Goal: Information Seeking & Learning: Understand process/instructions

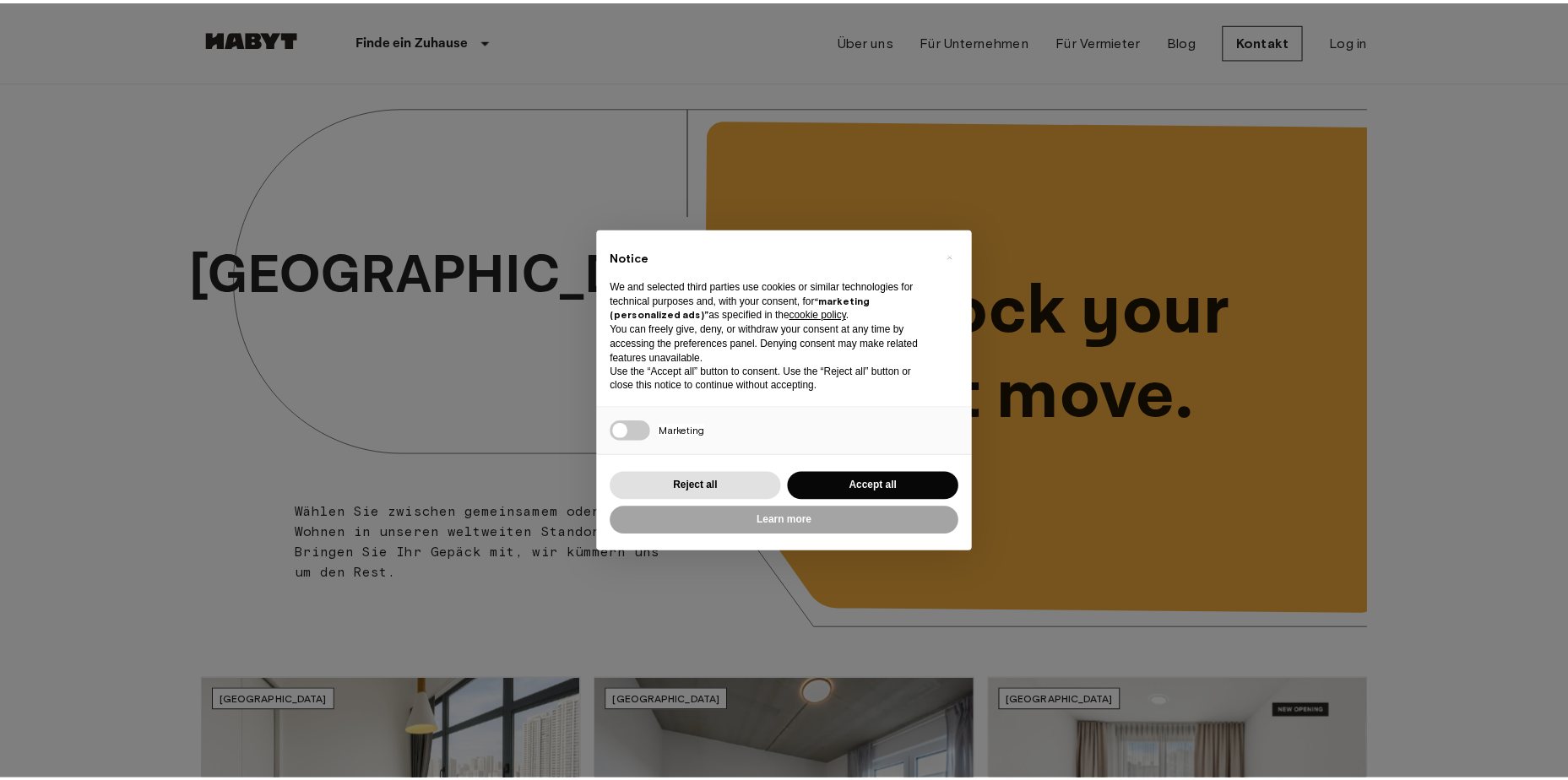
scroll to position [507, 0]
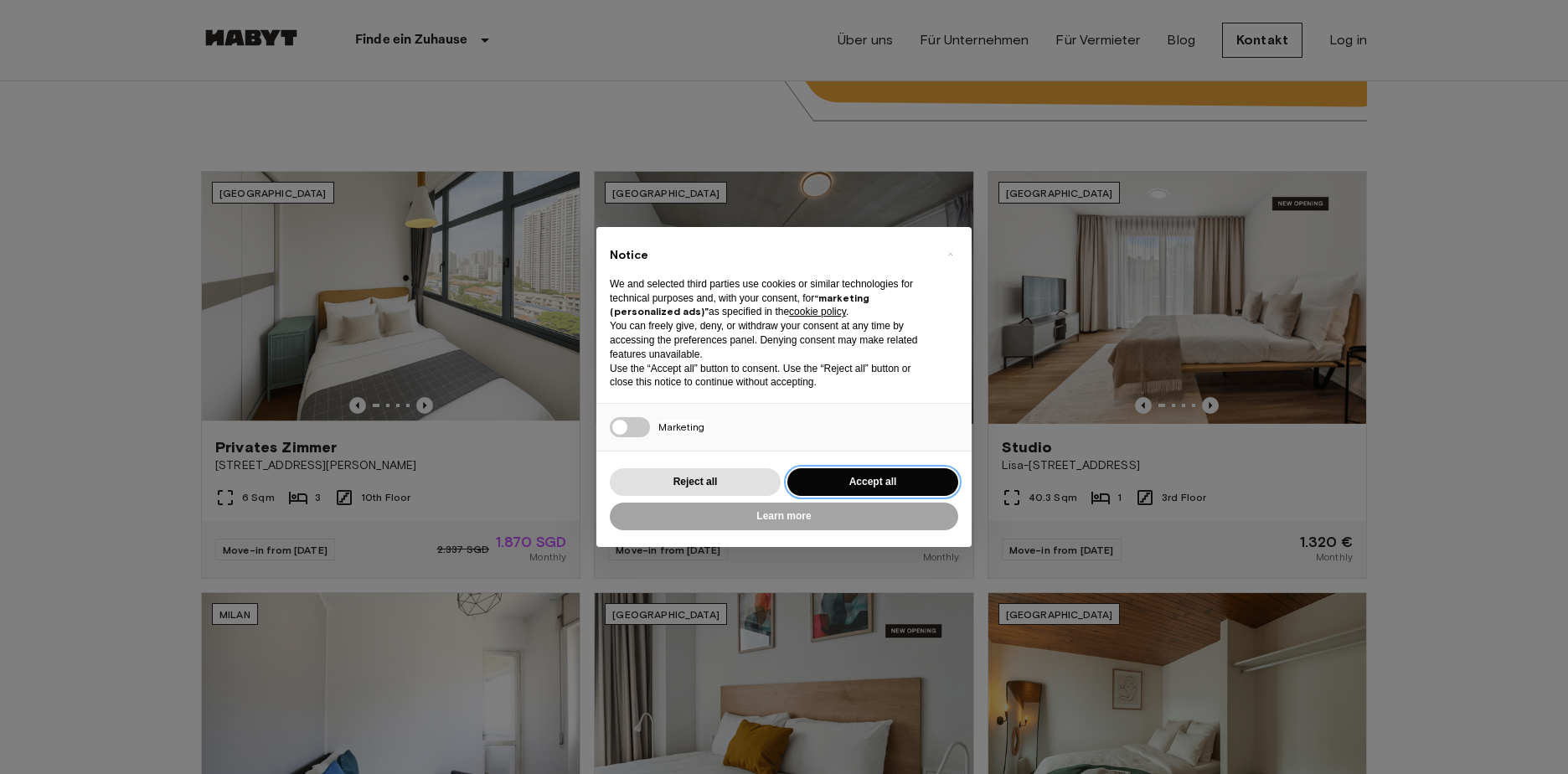
click at [877, 476] on button "Accept all" at bounding box center [873, 483] width 171 height 28
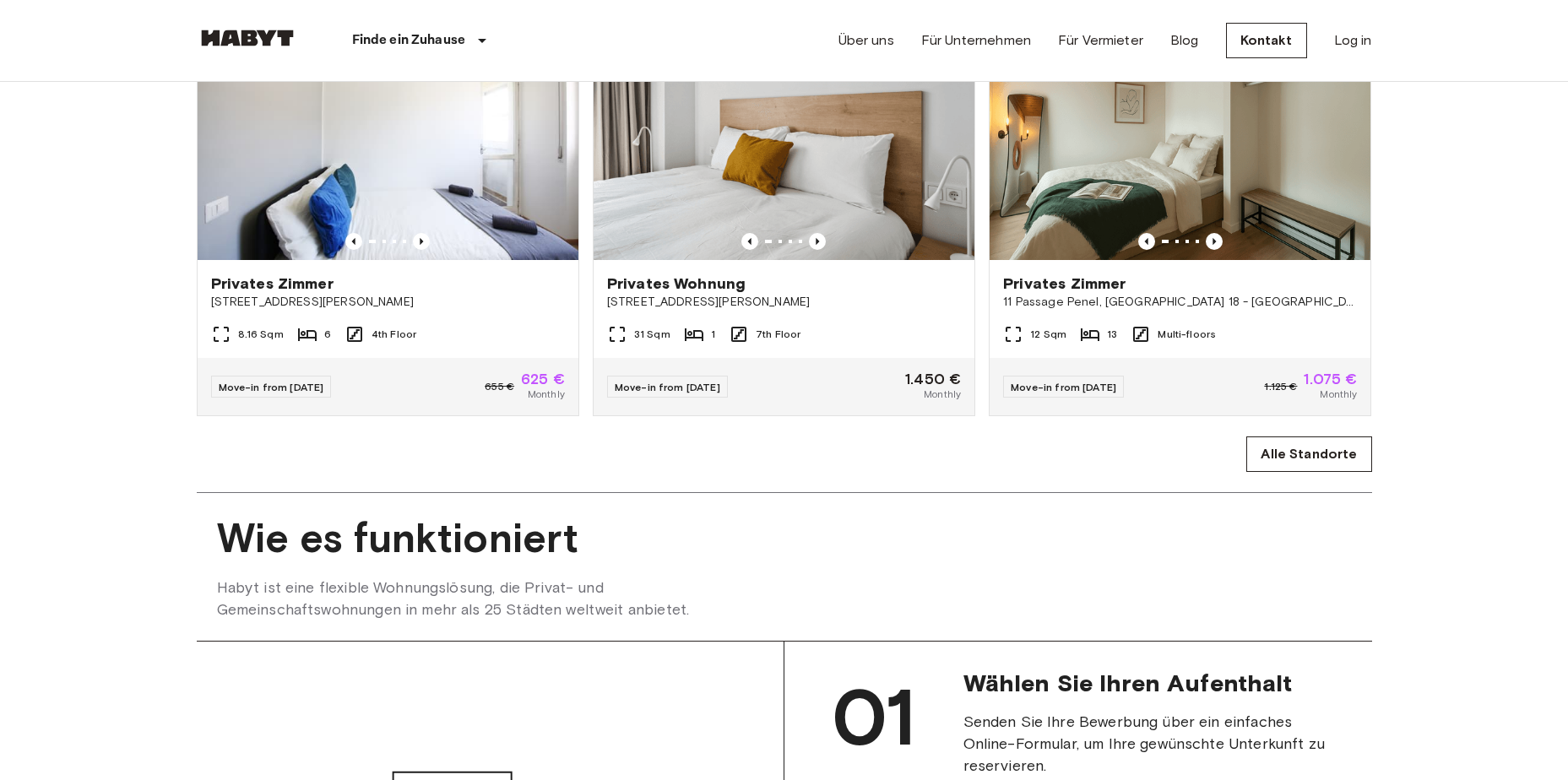
scroll to position [929, 0]
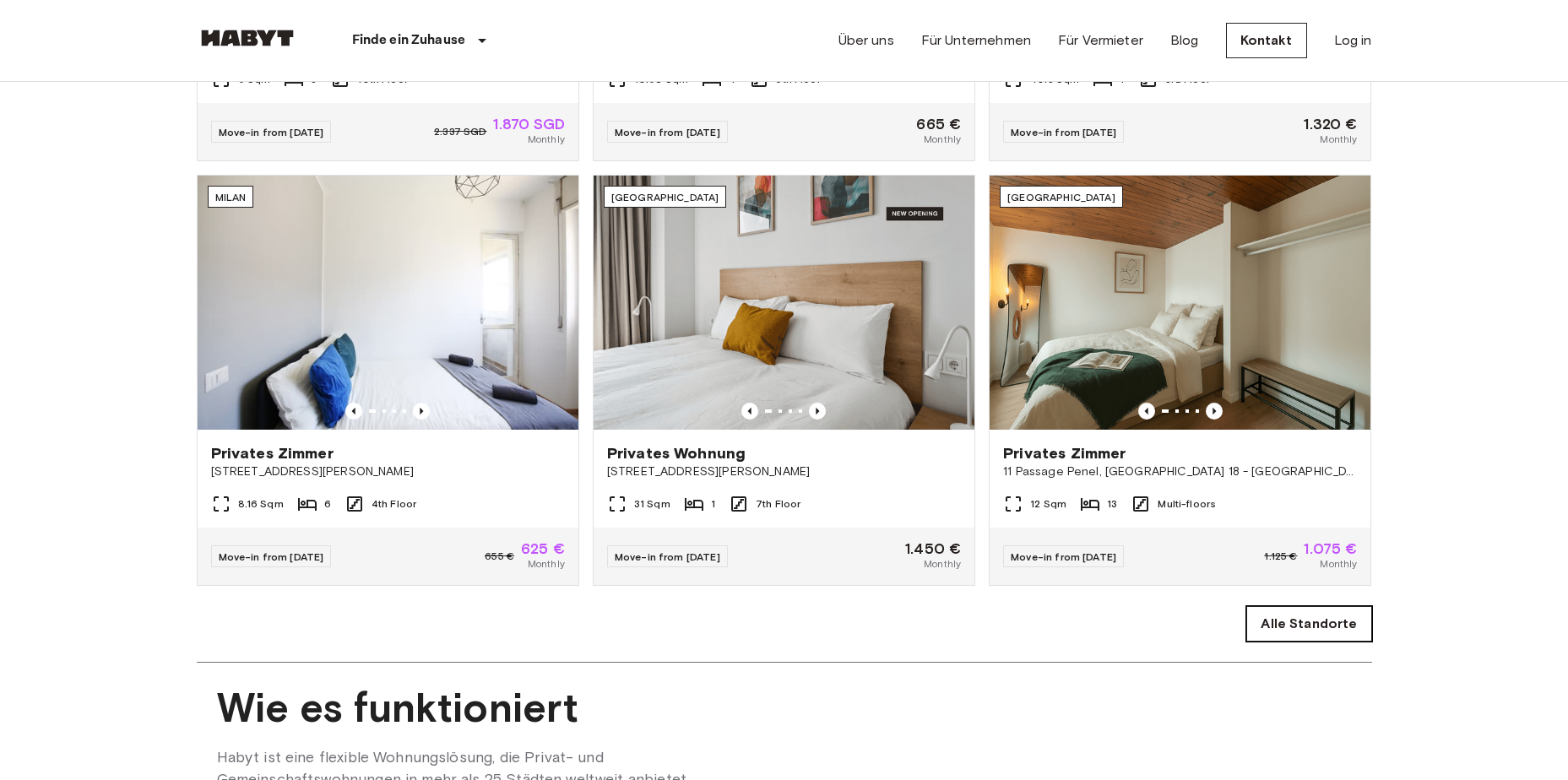
click at [1267, 638] on link "Alle Standorte" at bounding box center [1309, 623] width 125 height 35
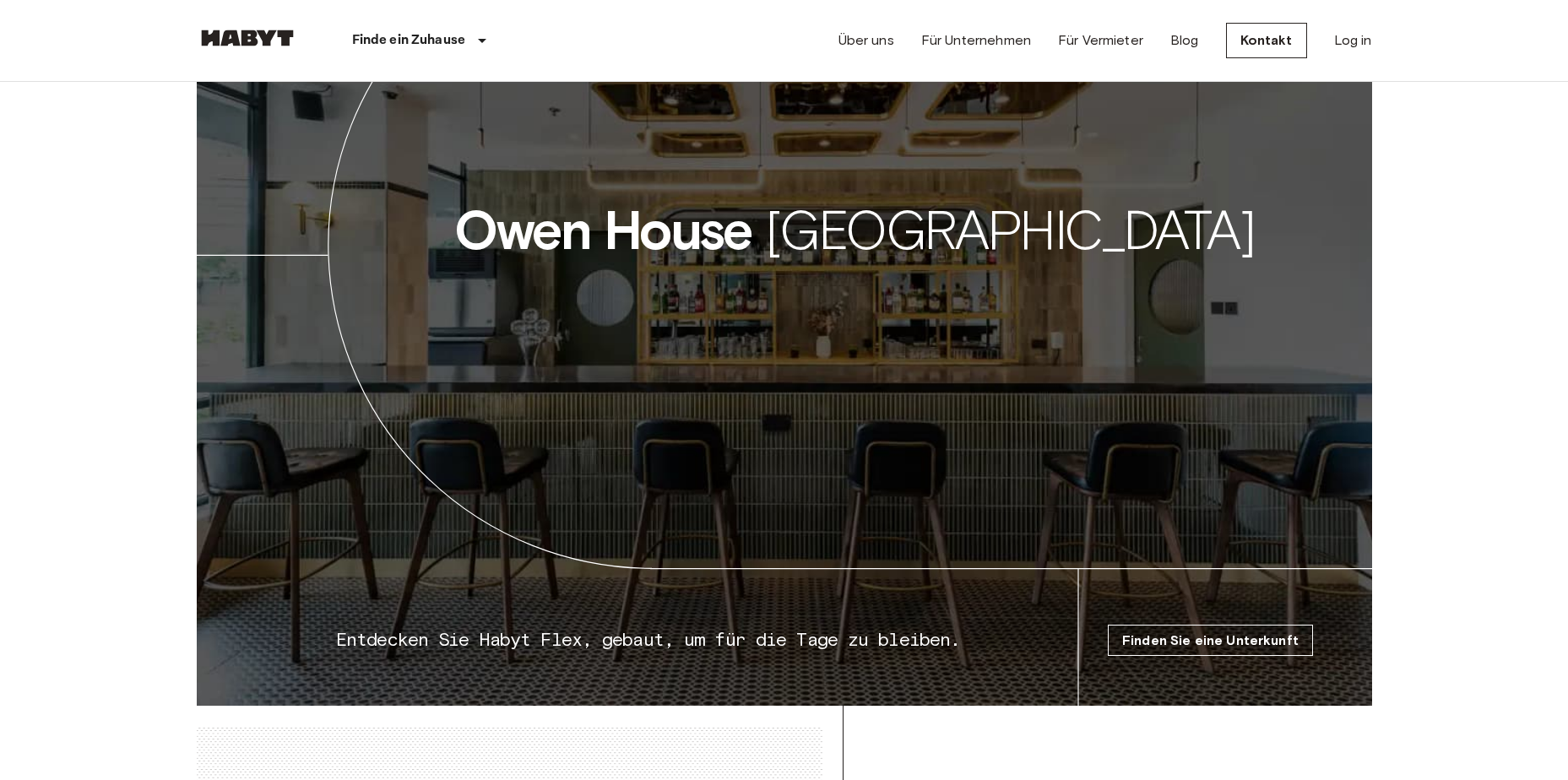
scroll to position [2026, 0]
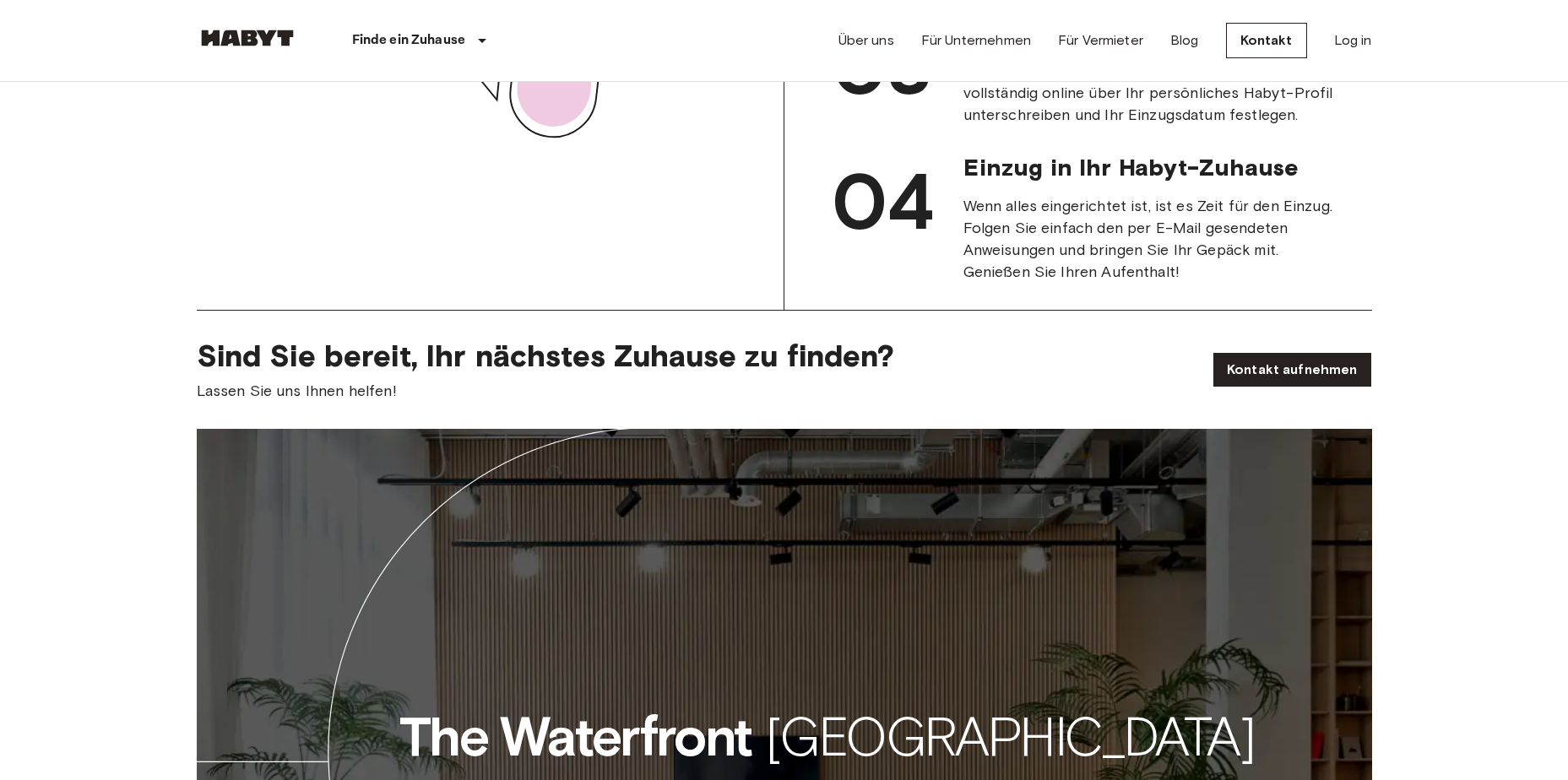
click at [685, 373] on span "Sind Sie bereit, Ihr nächstes Zuhause zu finden?" at bounding box center [692, 355] width 989 height 35
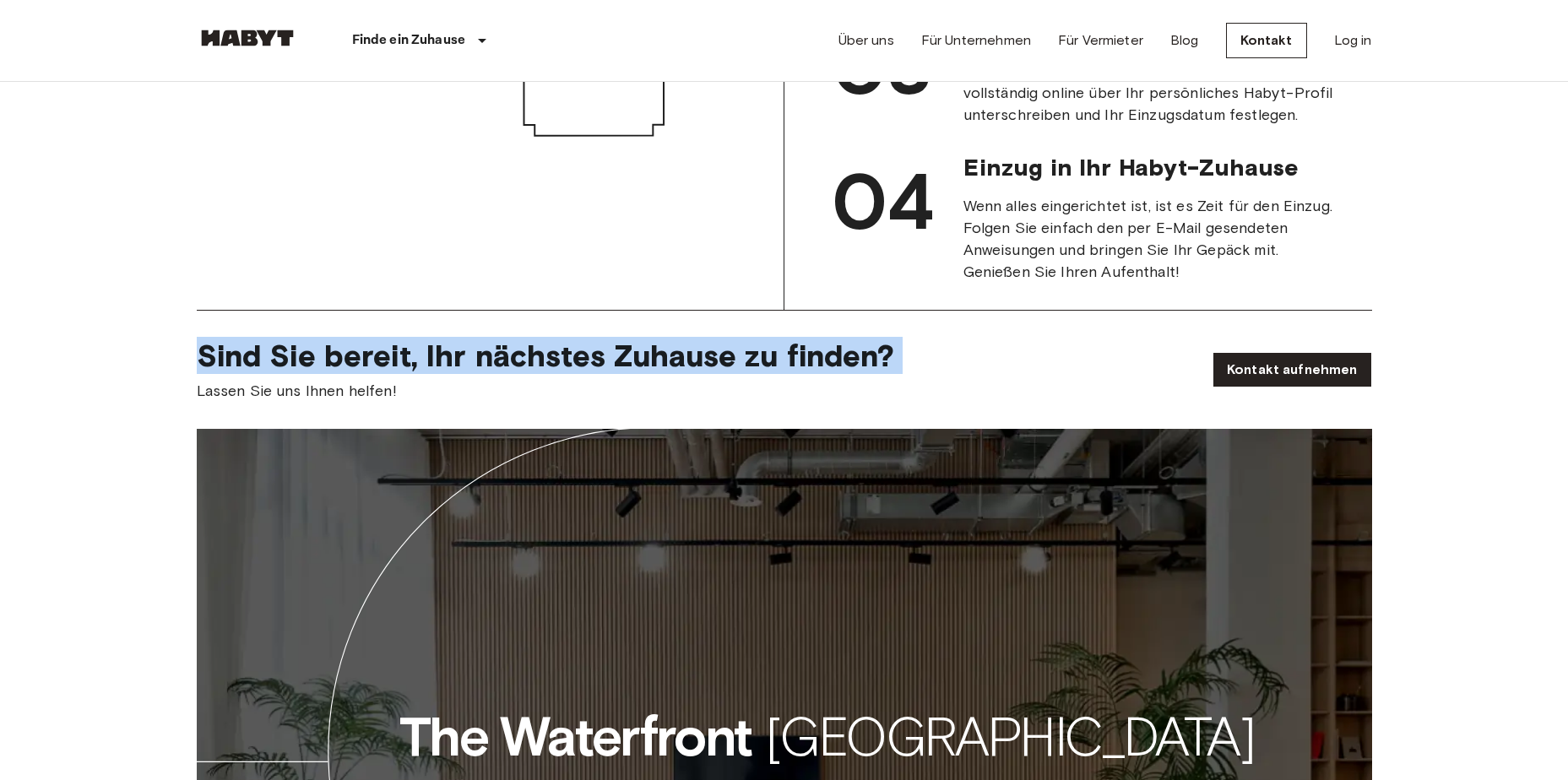
click at [685, 373] on span "Sind Sie bereit, Ihr nächstes Zuhause zu finden?" at bounding box center [692, 355] width 989 height 35
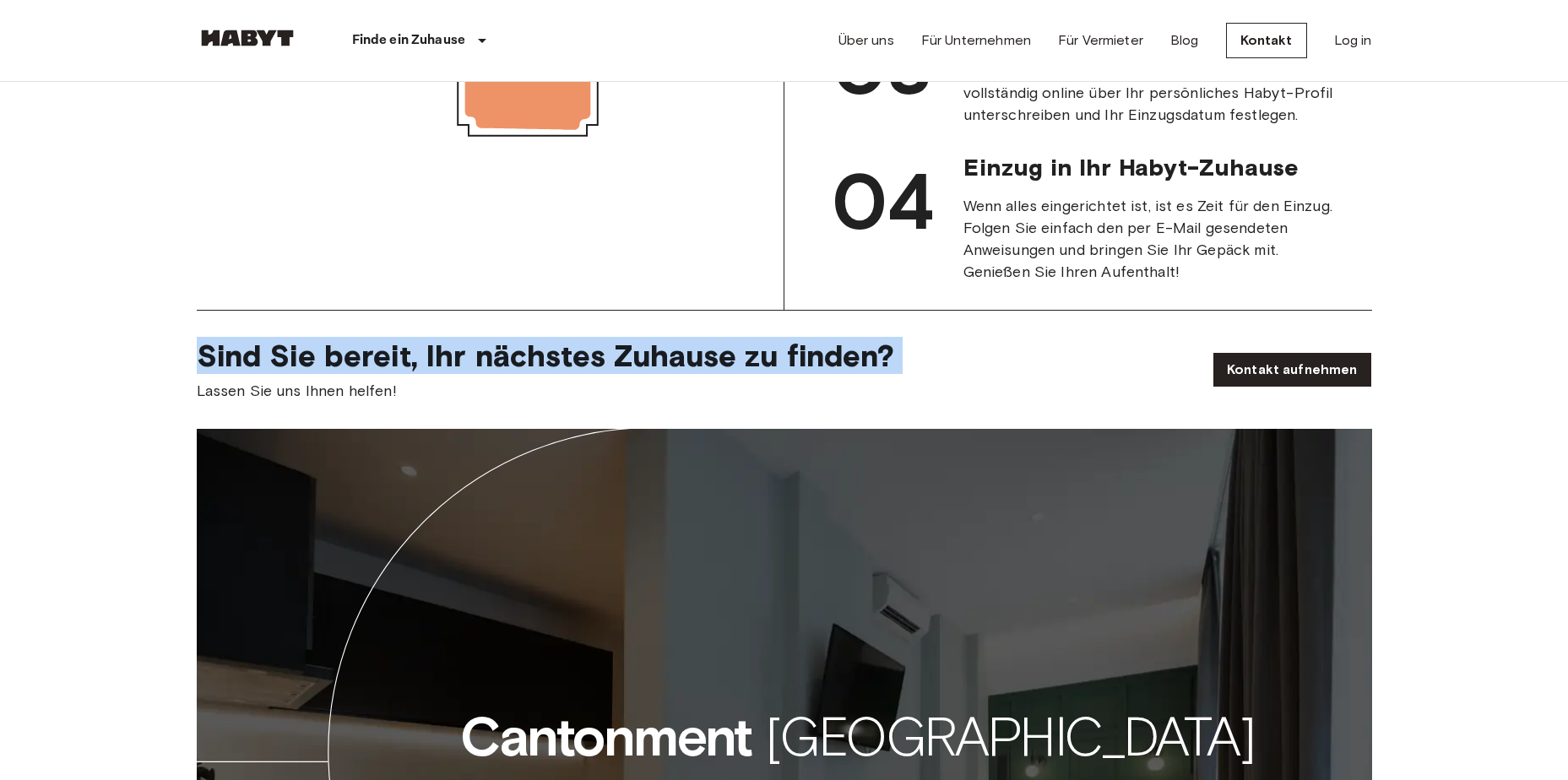
click at [510, 367] on span "Sind Sie bereit, Ihr nächstes Zuhause zu finden?" at bounding box center [692, 355] width 989 height 35
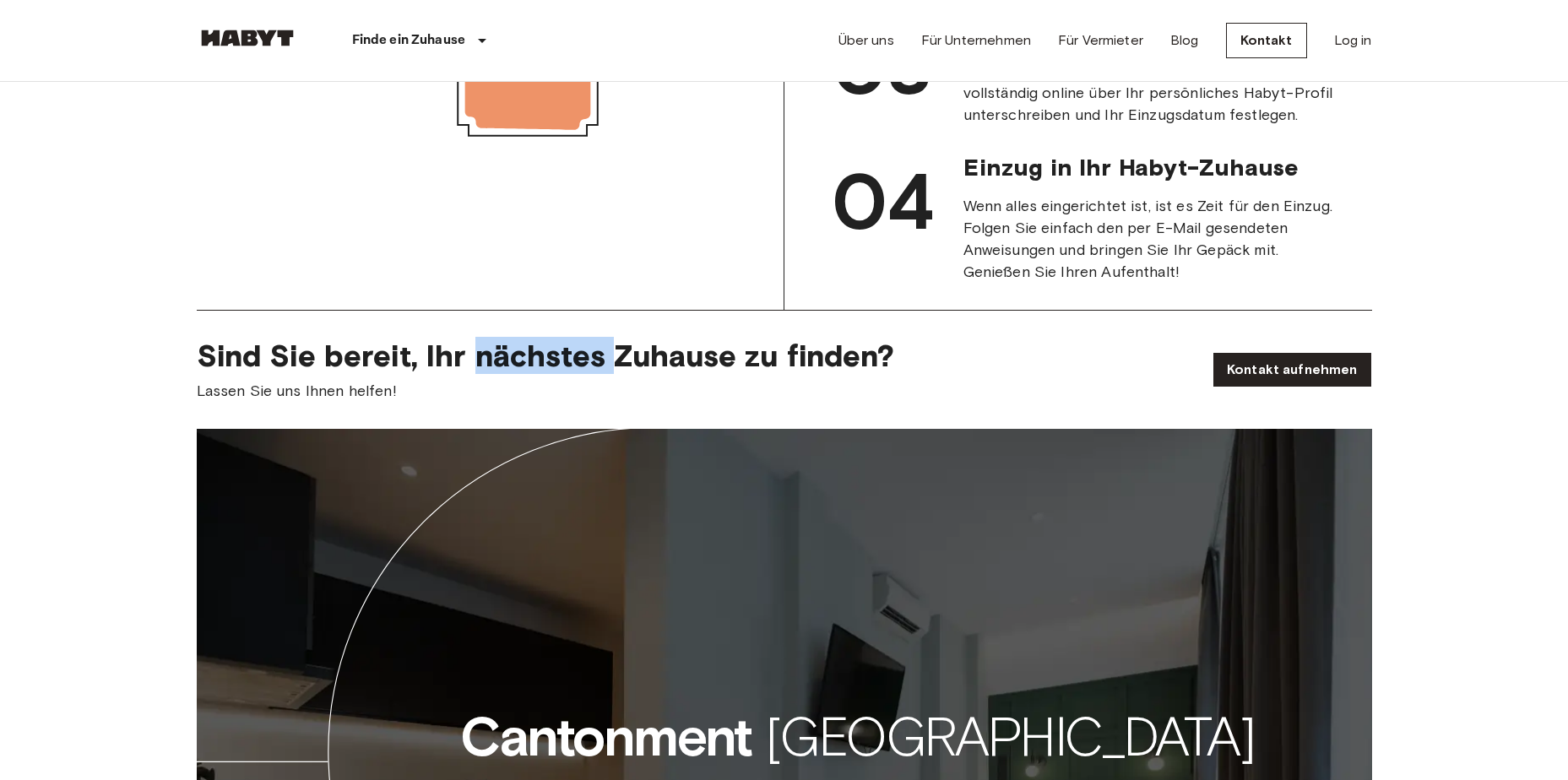
click at [510, 367] on span "Sind Sie bereit, Ihr nächstes Zuhause zu finden?" at bounding box center [692, 355] width 989 height 35
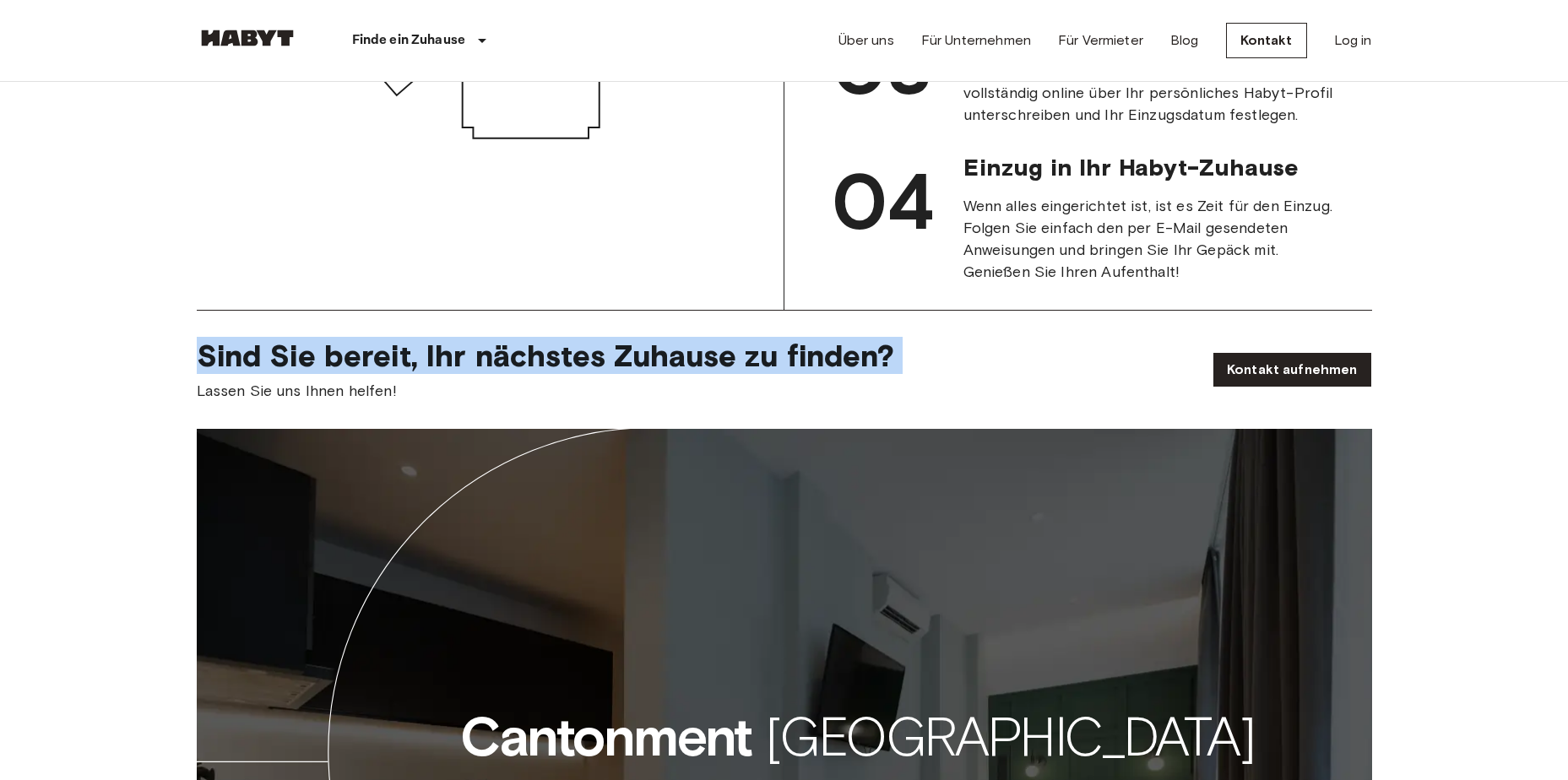
click at [510, 367] on span "Sind Sie bereit, Ihr nächstes Zuhause zu finden?" at bounding box center [692, 355] width 989 height 35
click at [299, 373] on span "Sind Sie bereit, Ihr nächstes Zuhause zu finden?" at bounding box center [692, 355] width 989 height 35
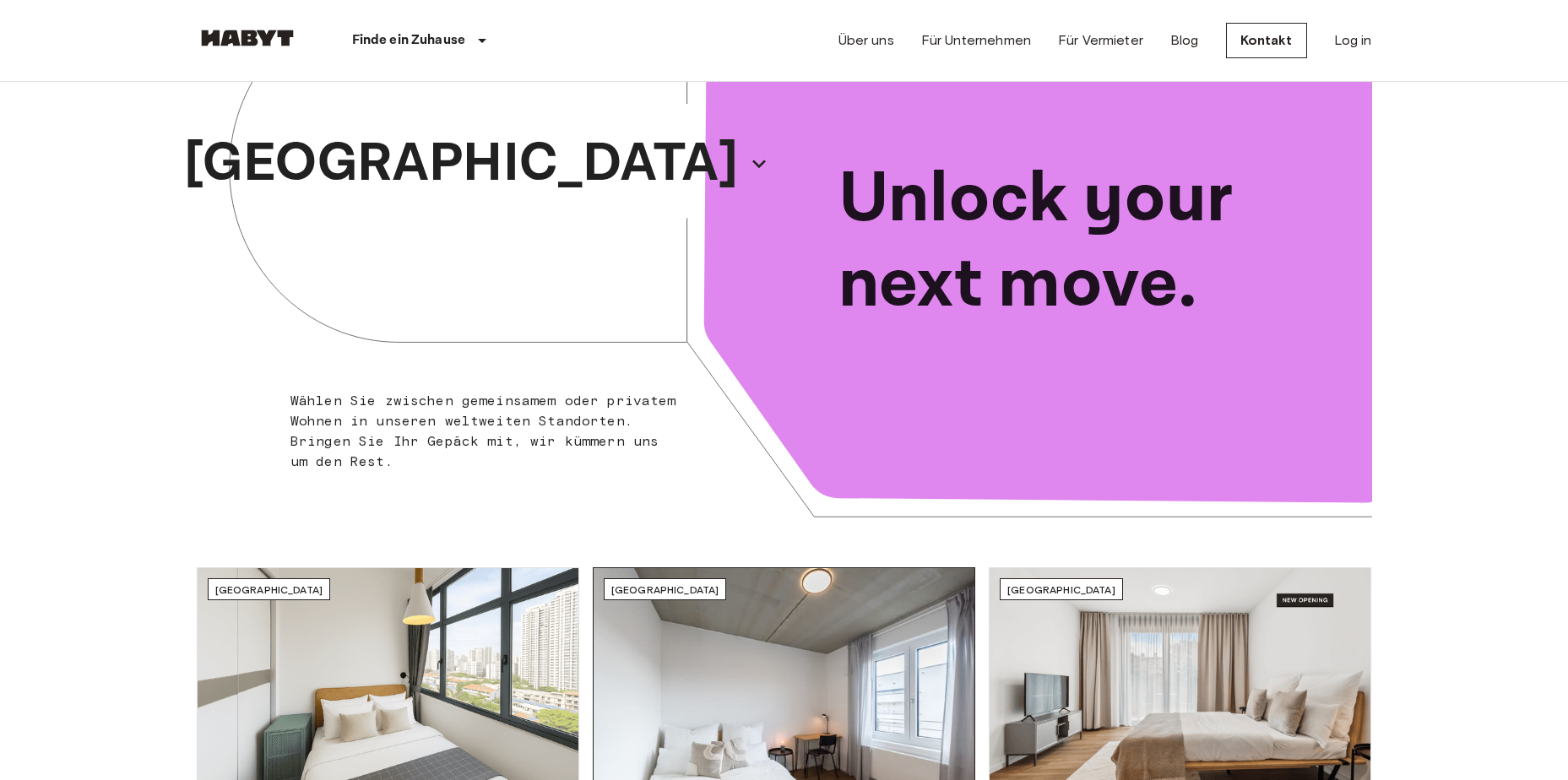
scroll to position [0, 0]
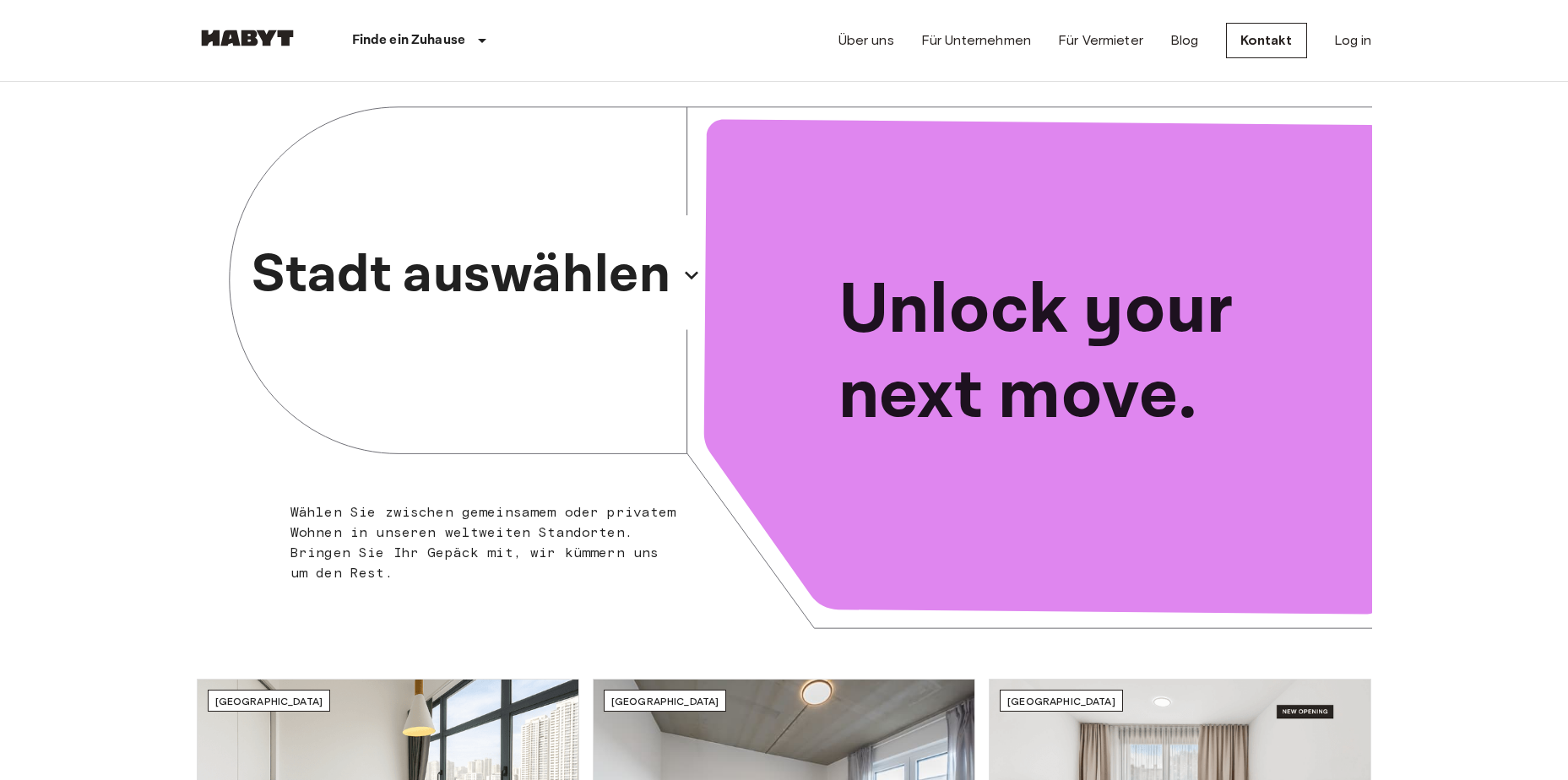
click at [626, 276] on p "Stadt auswählen" at bounding box center [461, 275] width 419 height 81
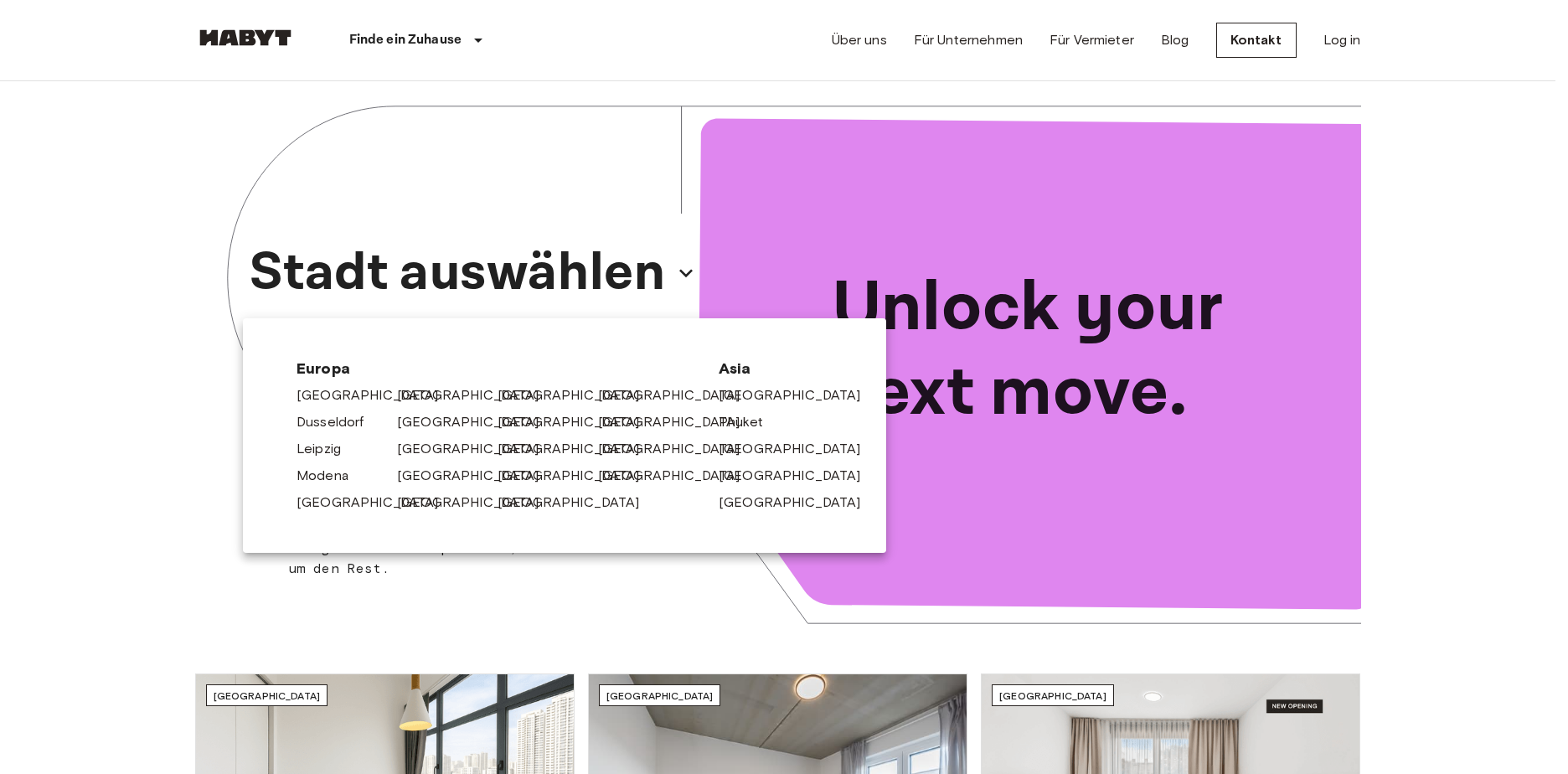
click at [147, 261] on div at bounding box center [784, 387] width 1568 height 774
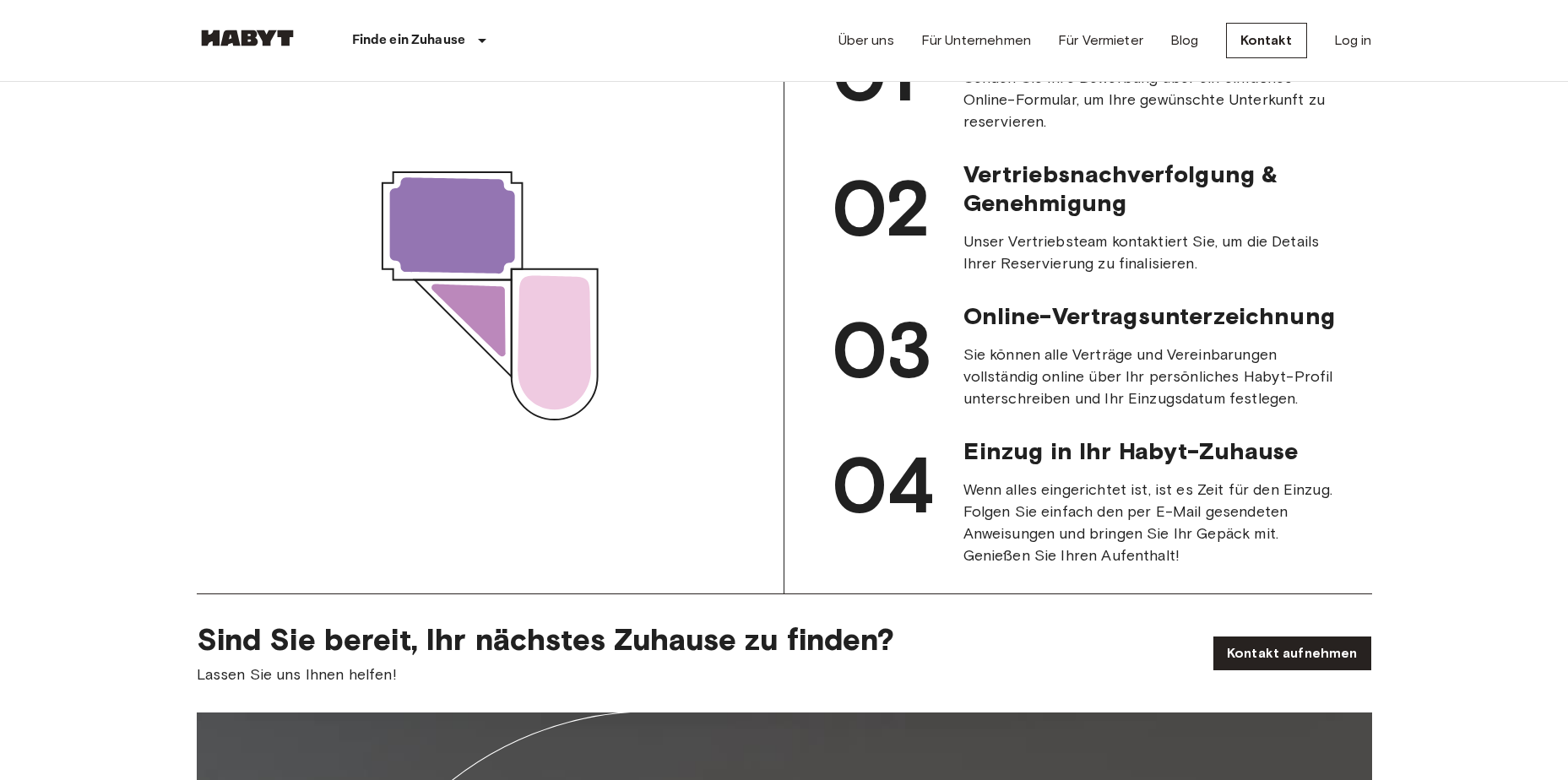
scroll to position [1604, 0]
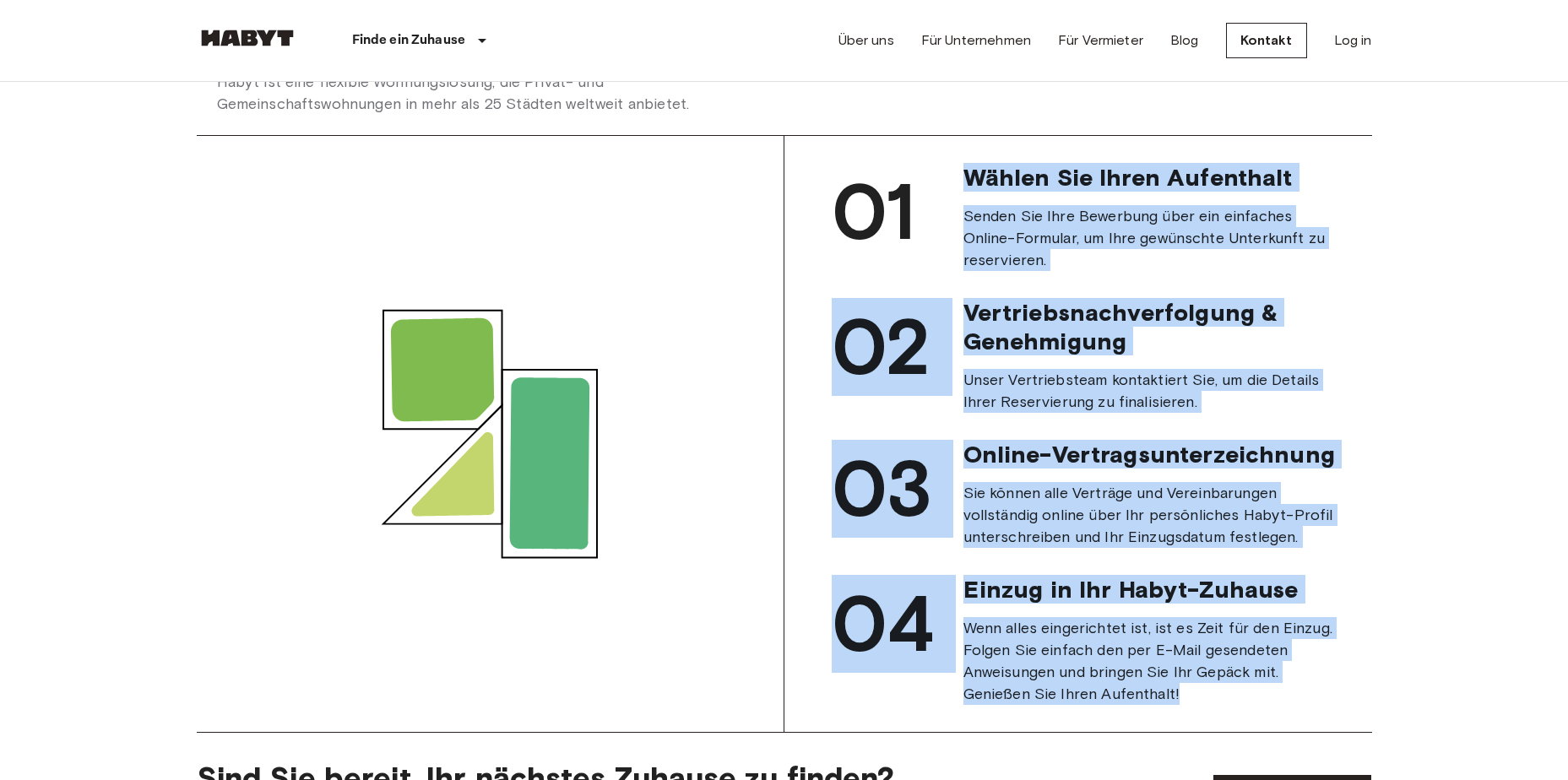
drag, startPoint x: 960, startPoint y: 191, endPoint x: 1227, endPoint y: 718, distance: 590.8
click at [1227, 705] on div "01 Wählen Sie Ihren Aufenthalt Senden Sie Ihre Bewerbung über ein einfaches Onl…" at bounding box center [1078, 434] width 534 height 542
click at [1227, 705] on span "Wenn alles eingerichtet ist, ist es Zeit für den Einzug. Folgen Sie einfach den…" at bounding box center [1154, 661] width 382 height 88
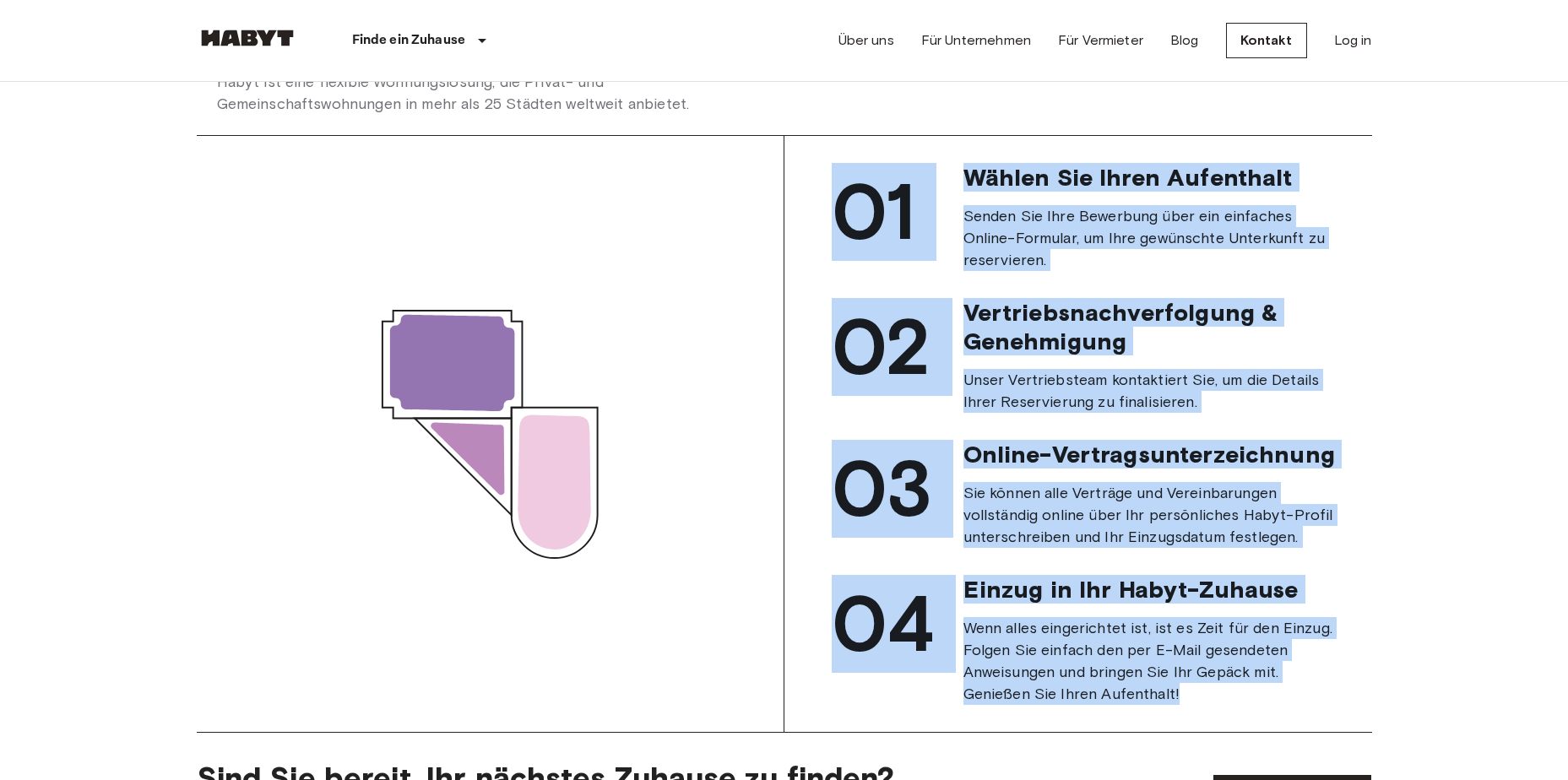
drag, startPoint x: 1185, startPoint y: 723, endPoint x: 796, endPoint y: 208, distance: 645.4
click at [796, 208] on div "01 Wählen Sie Ihren Aufenthalt Senden Sie Ihre Bewerbung über ein einfaches Onl…" at bounding box center [1079, 434] width 588 height 596
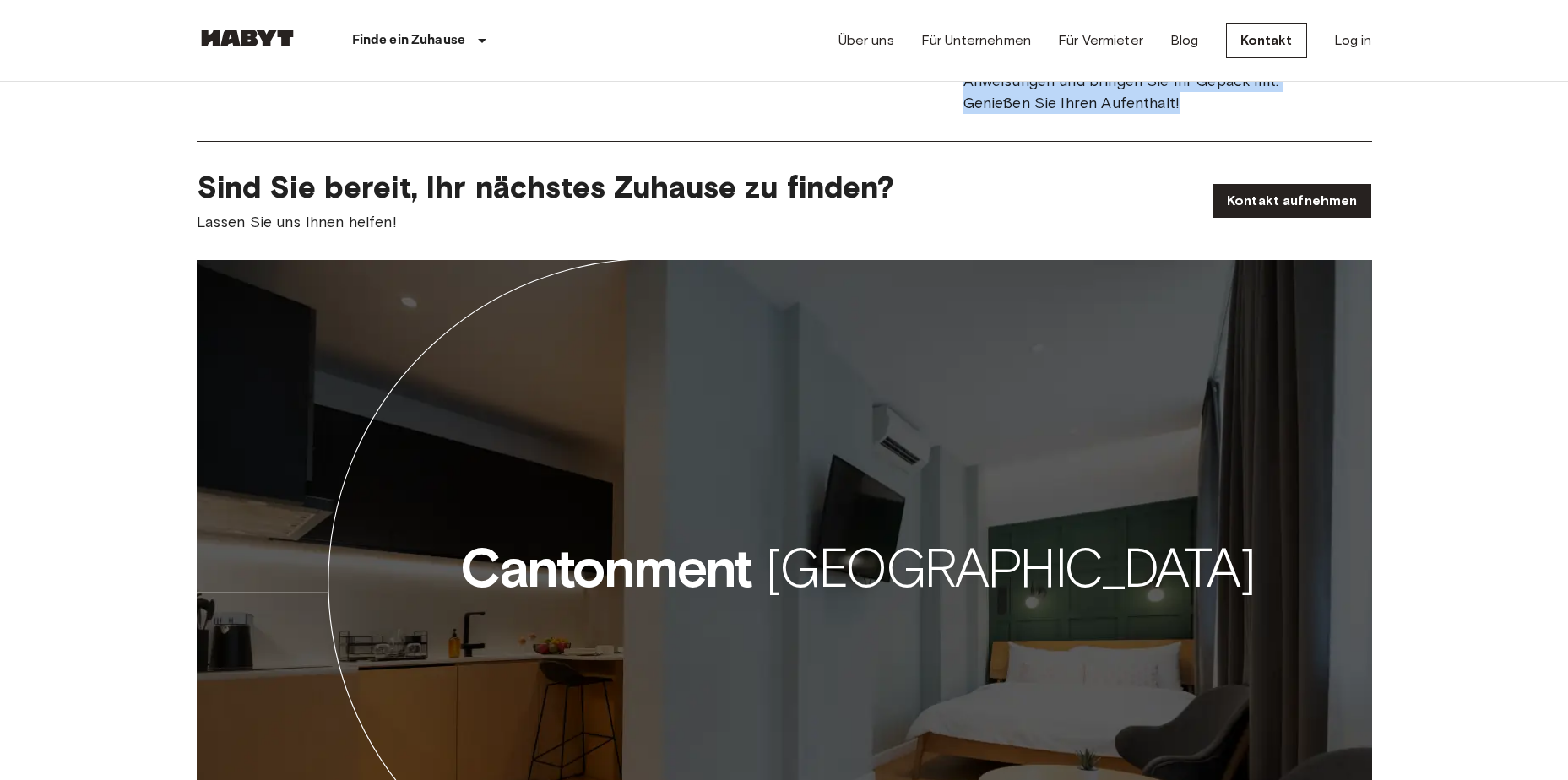
scroll to position [1688, 0]
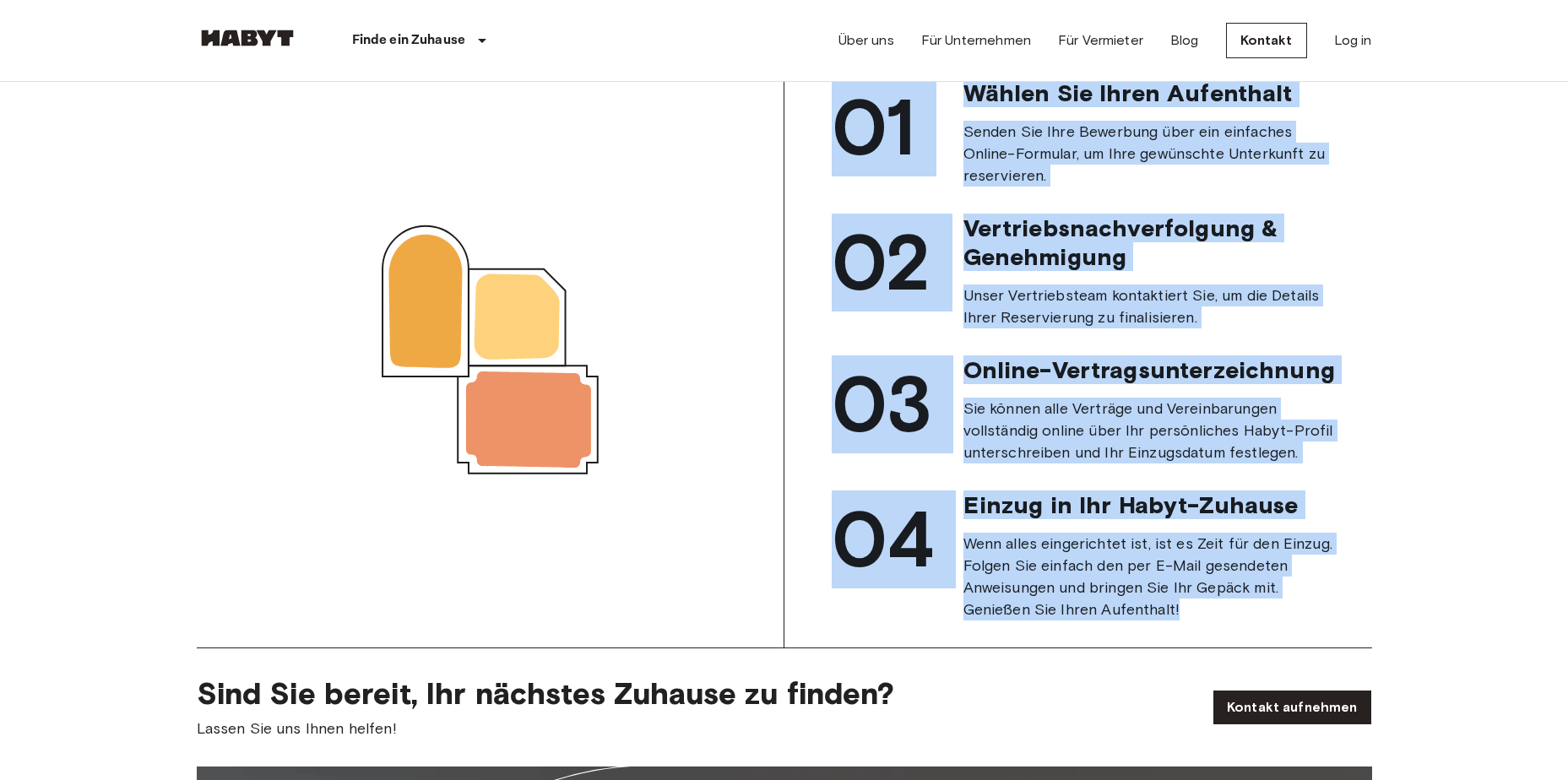
click at [1081, 354] on div "01 Wählen Sie Ihren Aufenthalt Senden Sie Ihre Bewerbung über ein einfaches Onl…" at bounding box center [1078, 349] width 534 height 542
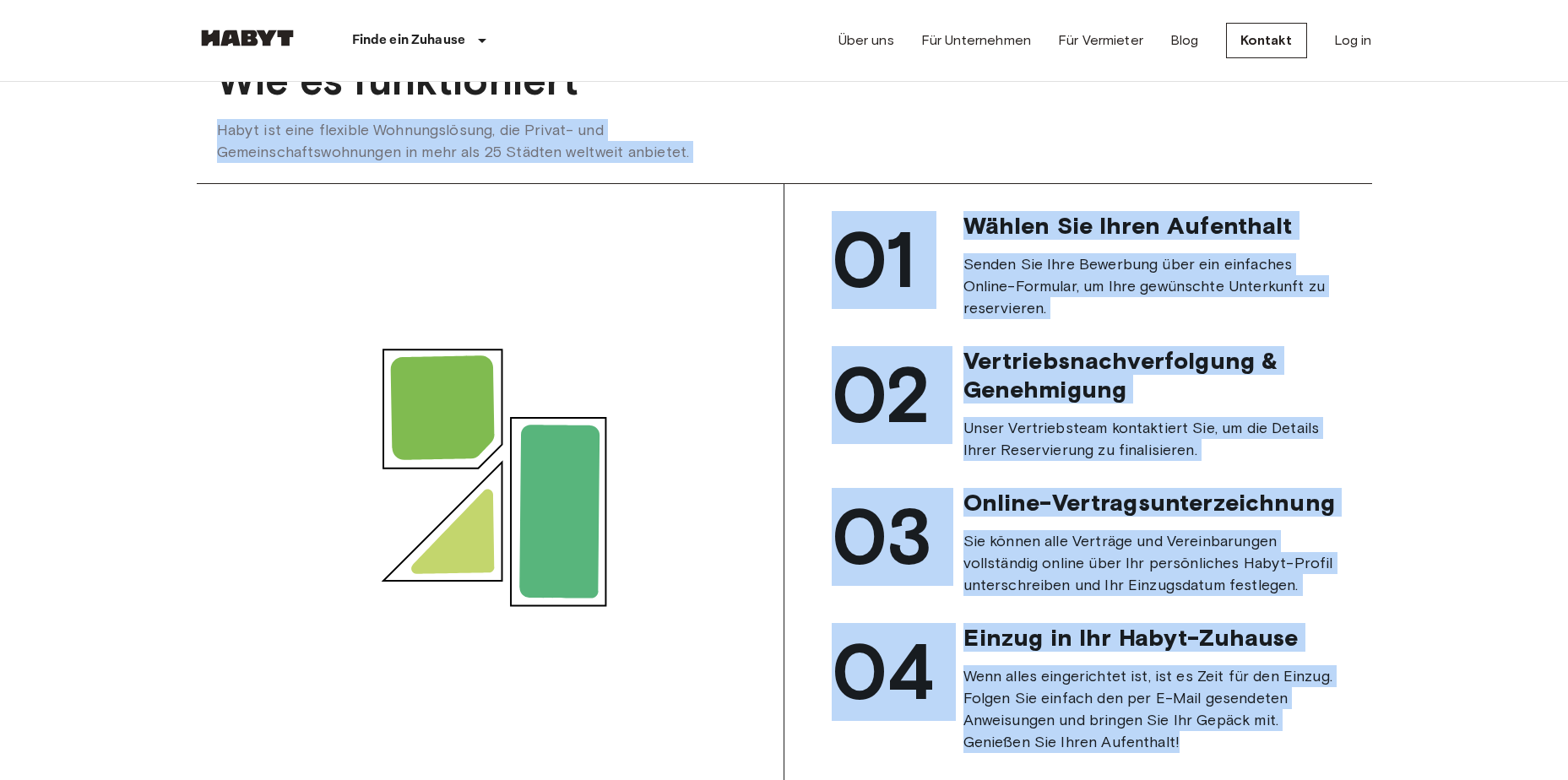
scroll to position [1520, 0]
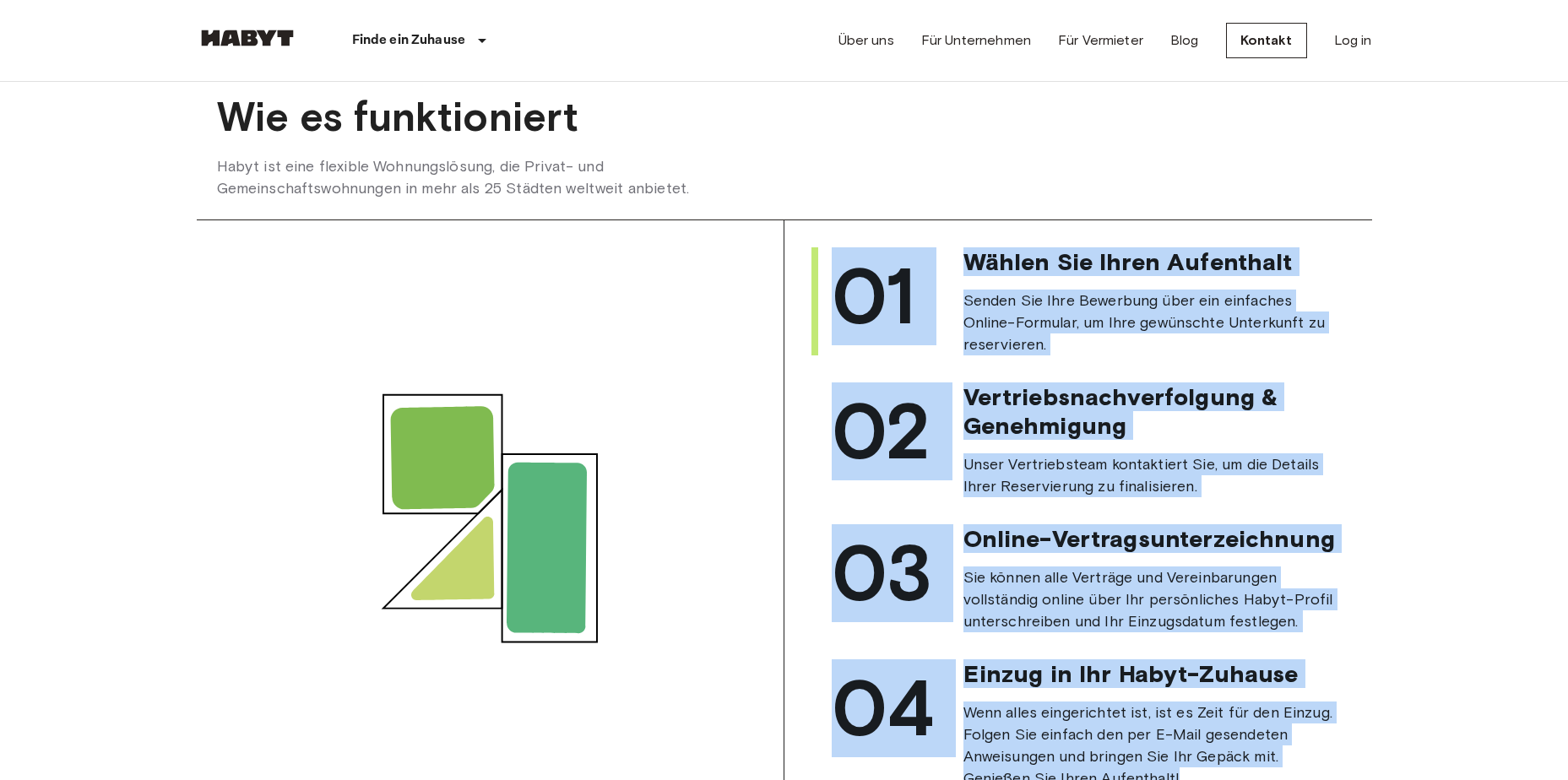
drag, startPoint x: 1179, startPoint y: 632, endPoint x: 835, endPoint y: 304, distance: 475.3
click at [835, 304] on div "01 Wählen Sie Ihren Aufenthalt Senden Sie Ihre Bewerbung über ein einfaches Onl…" at bounding box center [1078, 518] width 534 height 542
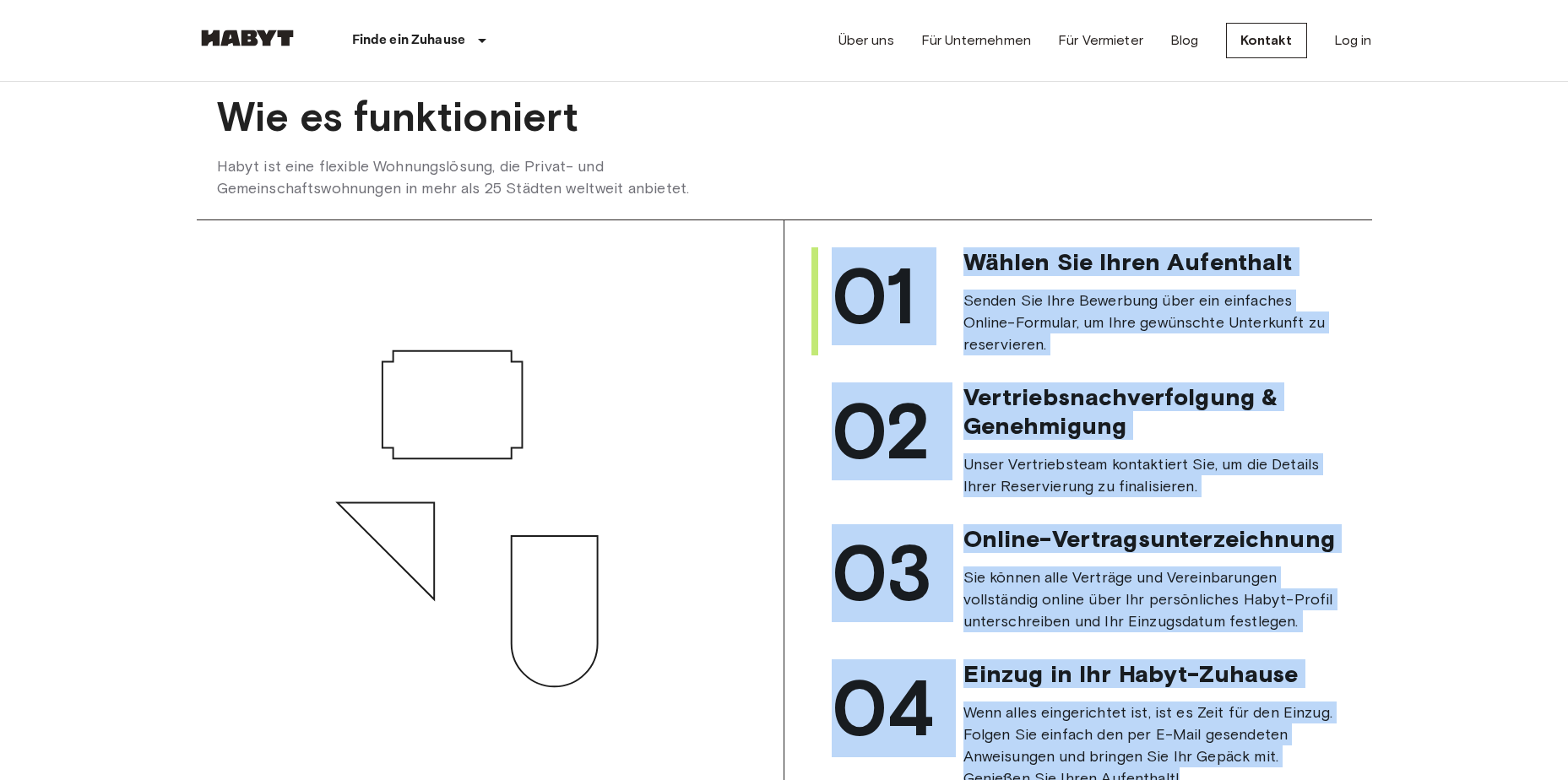
click at [898, 317] on span "01" at bounding box center [873, 296] width 84 height 95
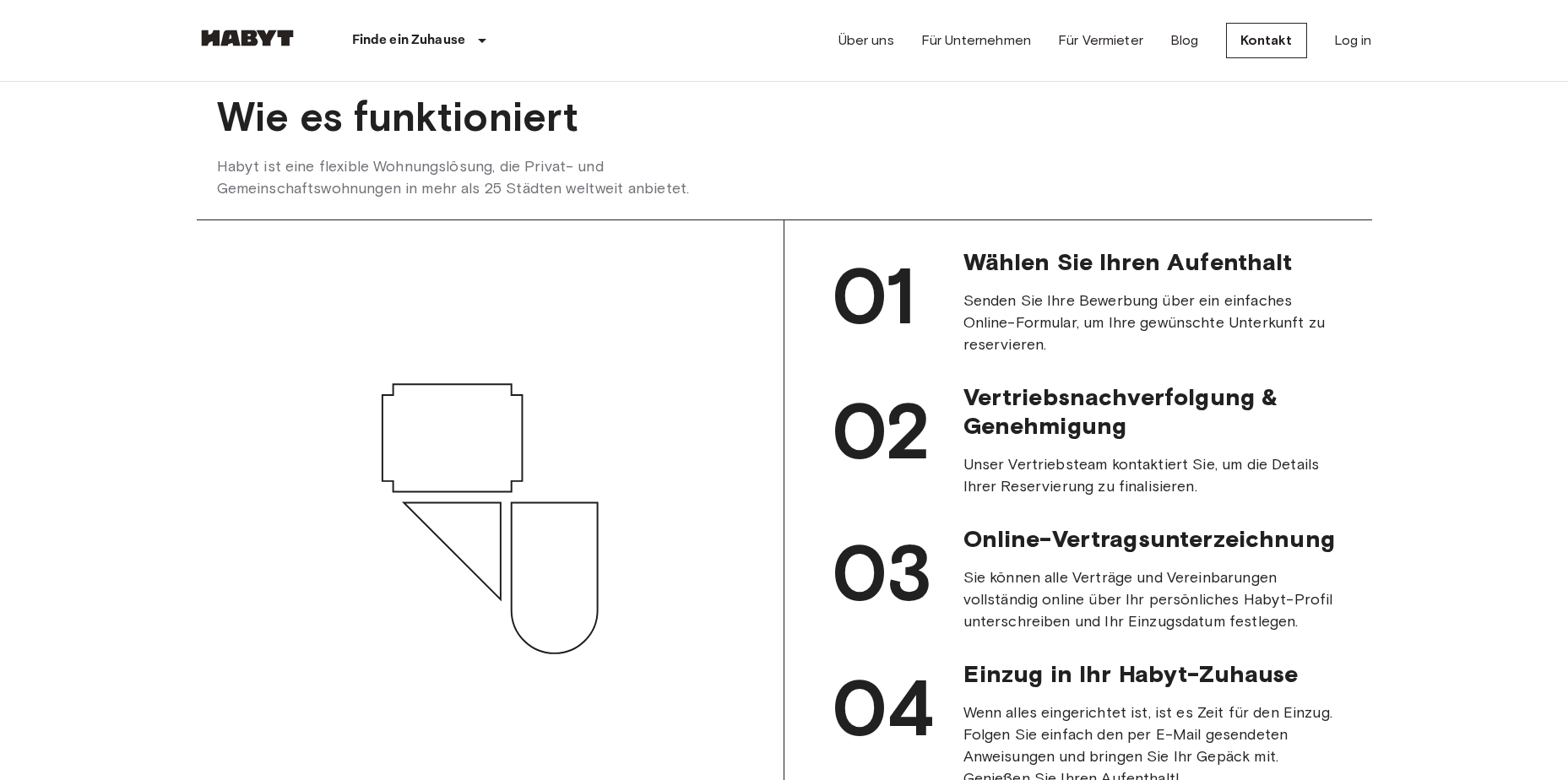
drag, startPoint x: 969, startPoint y: 279, endPoint x: 1000, endPoint y: 291, distance: 33.2
click at [972, 276] on span "Wählen Sie Ihren Aufenthalt" at bounding box center [1154, 261] width 382 height 29
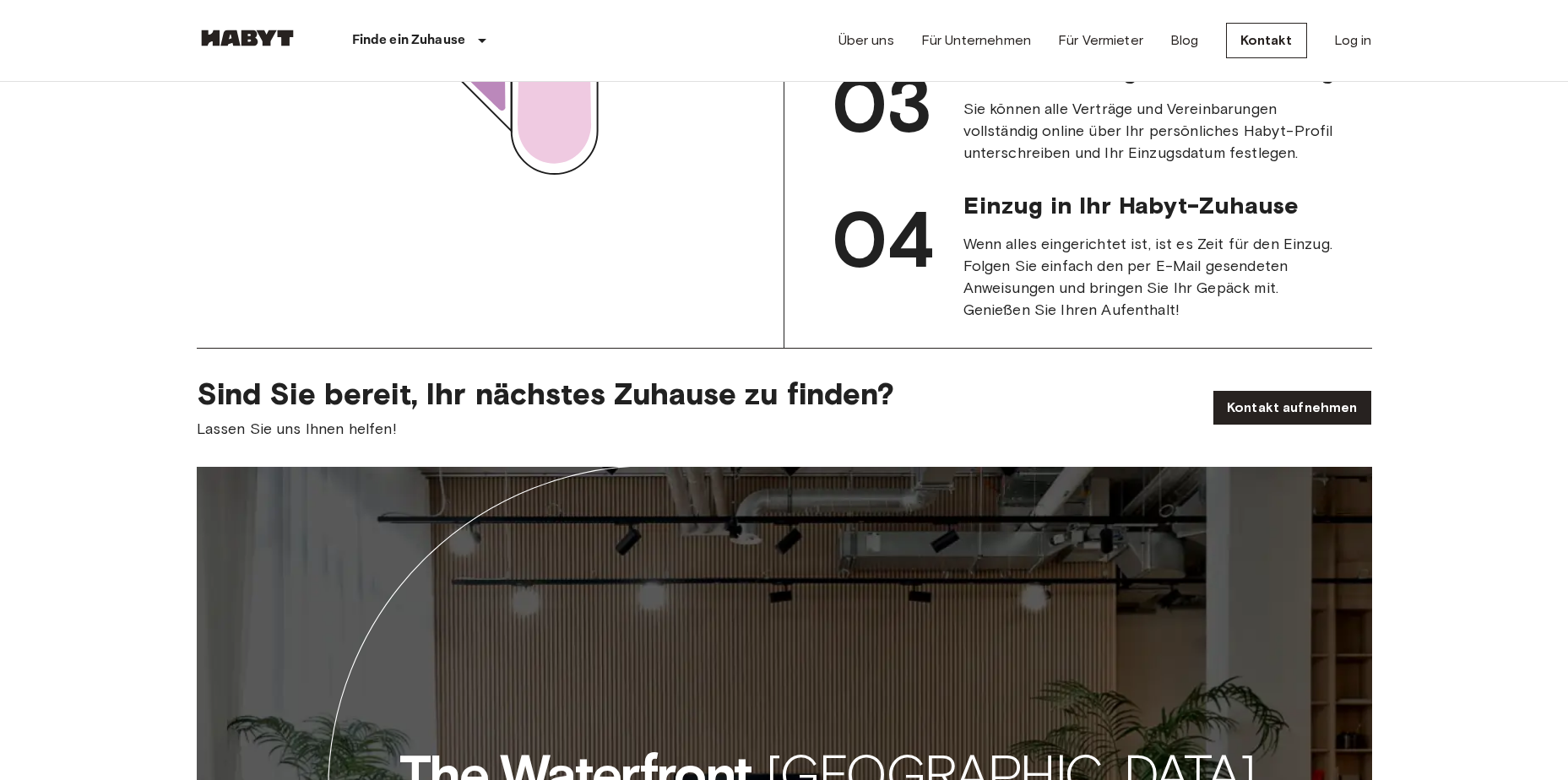
scroll to position [1773, 0]
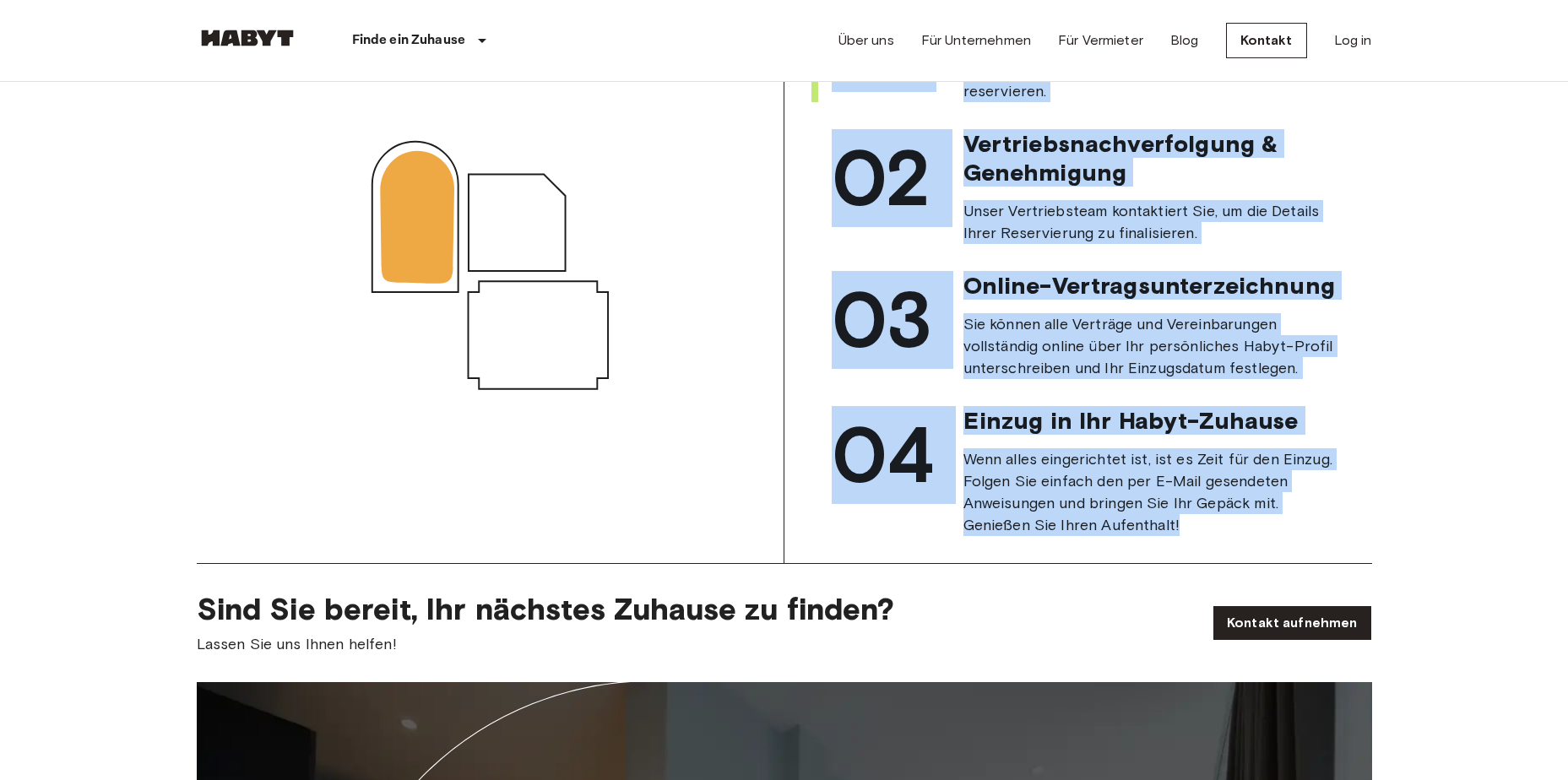
drag, startPoint x: 1194, startPoint y: 555, endPoint x: 834, endPoint y: 112, distance: 570.8
click at [834, 112] on div "01 Wählen Sie Ihren Aufenthalt Senden Sie Ihre Bewerbung über ein einfaches Onl…" at bounding box center [1078, 265] width 534 height 542
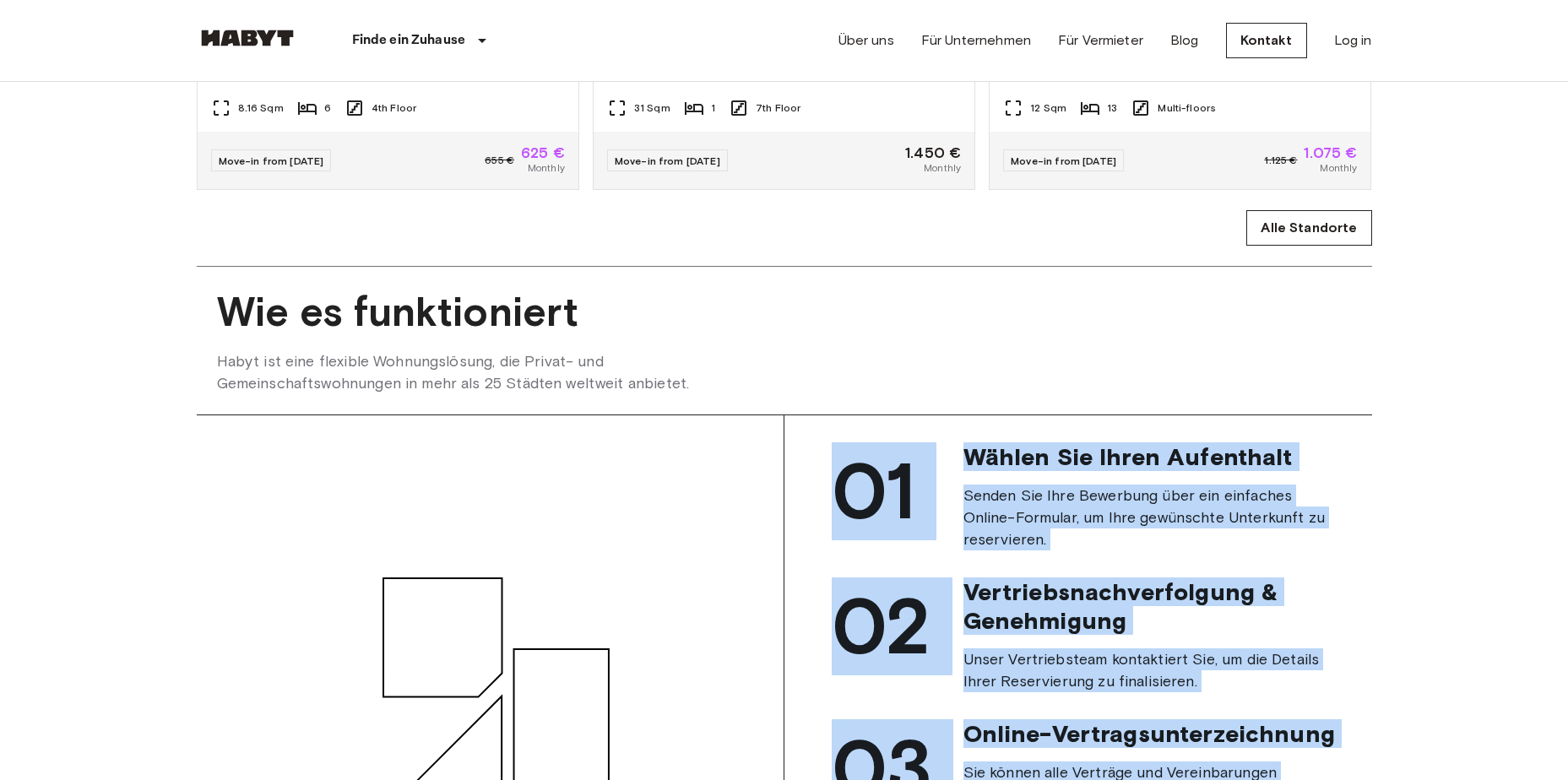
scroll to position [1266, 0]
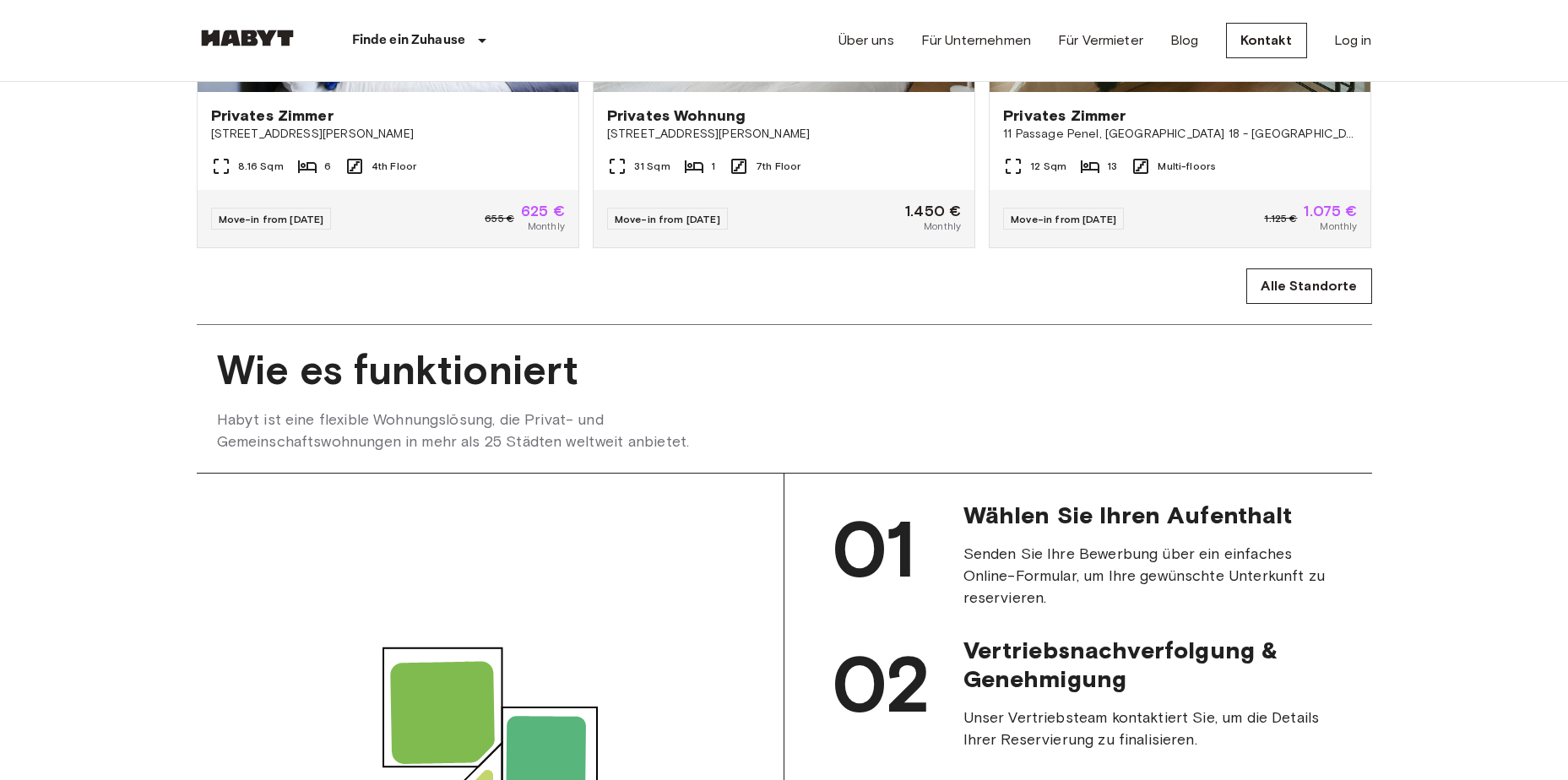
click at [221, 395] on span "Wie es funktioniert" at bounding box center [785, 370] width 1135 height 50
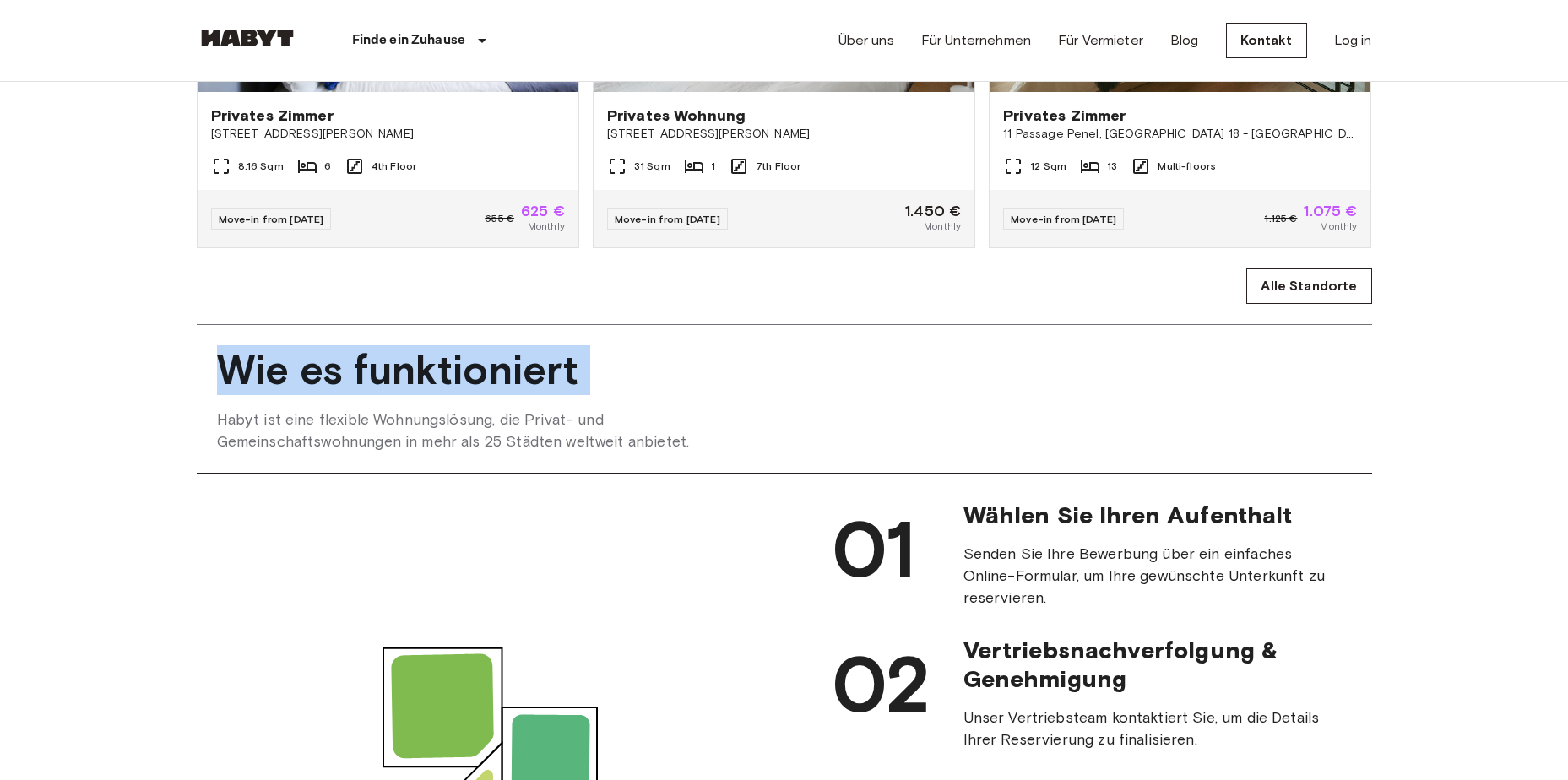
click at [221, 395] on span "Wie es funktioniert" at bounding box center [785, 370] width 1135 height 50
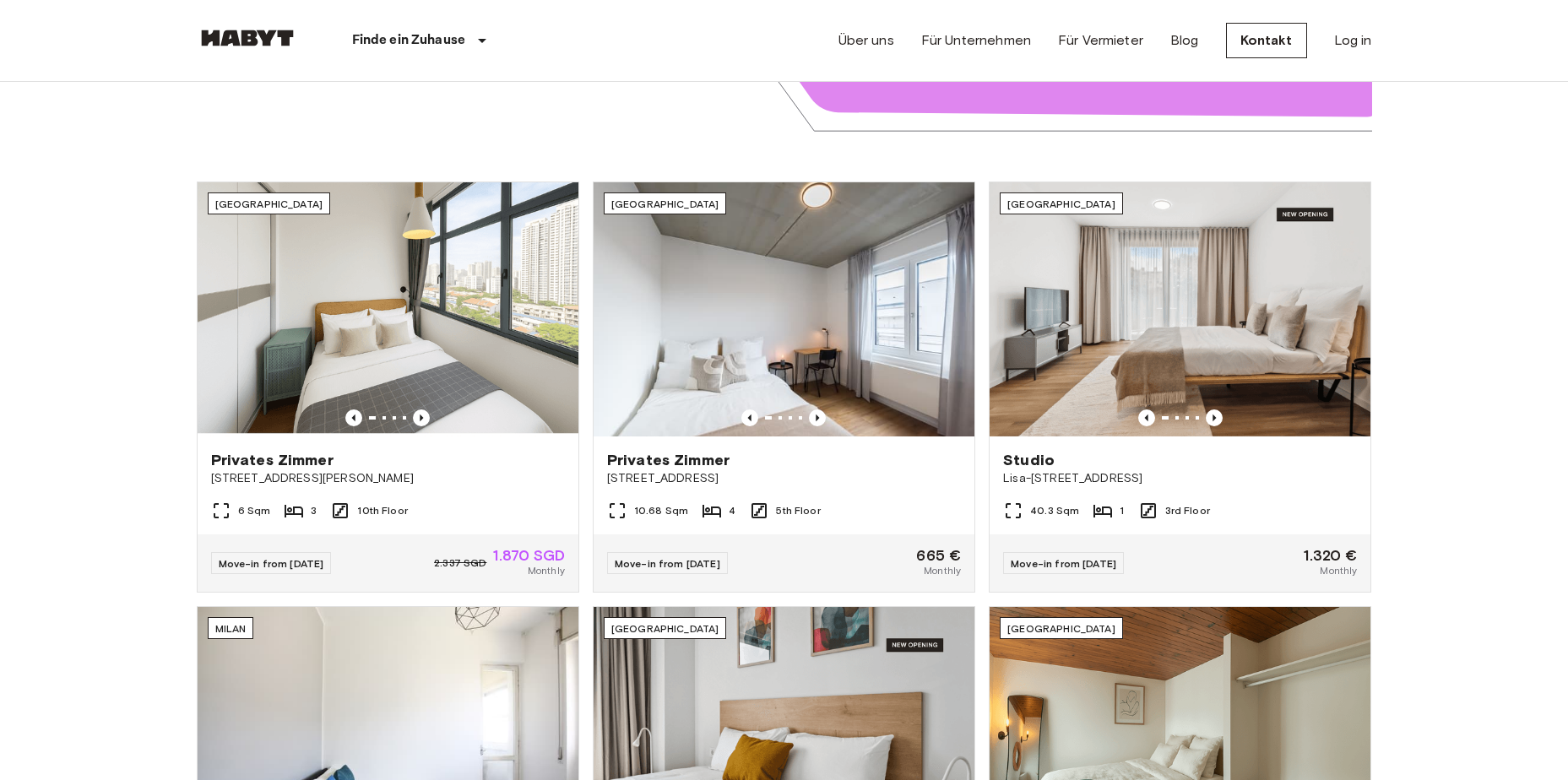
scroll to position [338, 0]
